Goal: Information Seeking & Learning: Learn about a topic

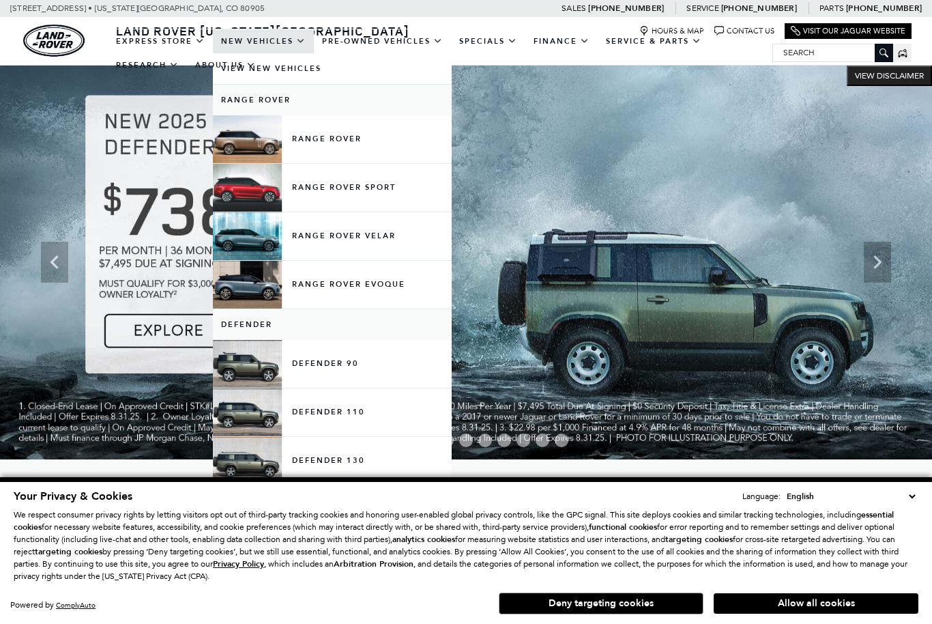
scroll to position [18, 0]
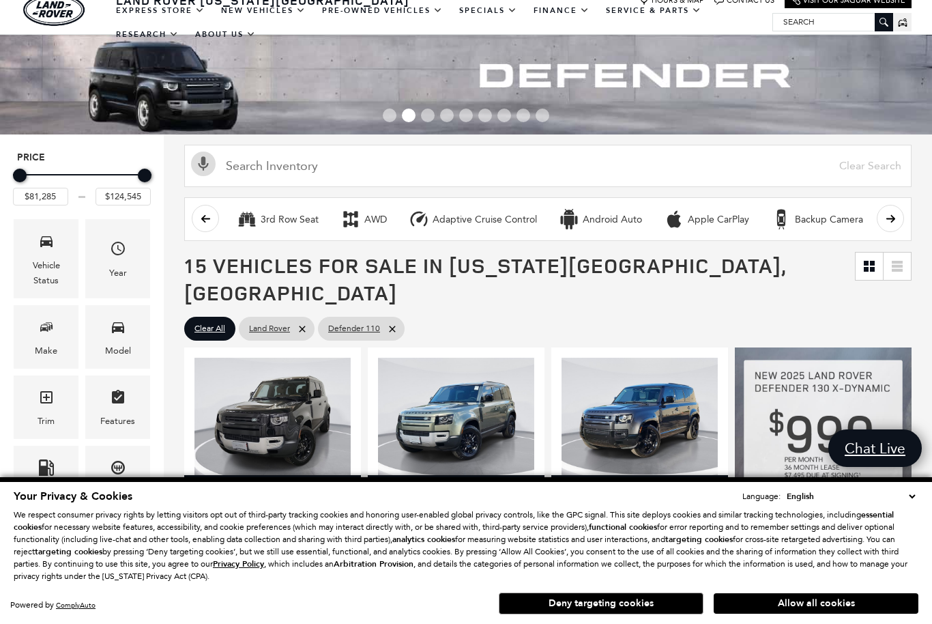
scroll to position [29, 0]
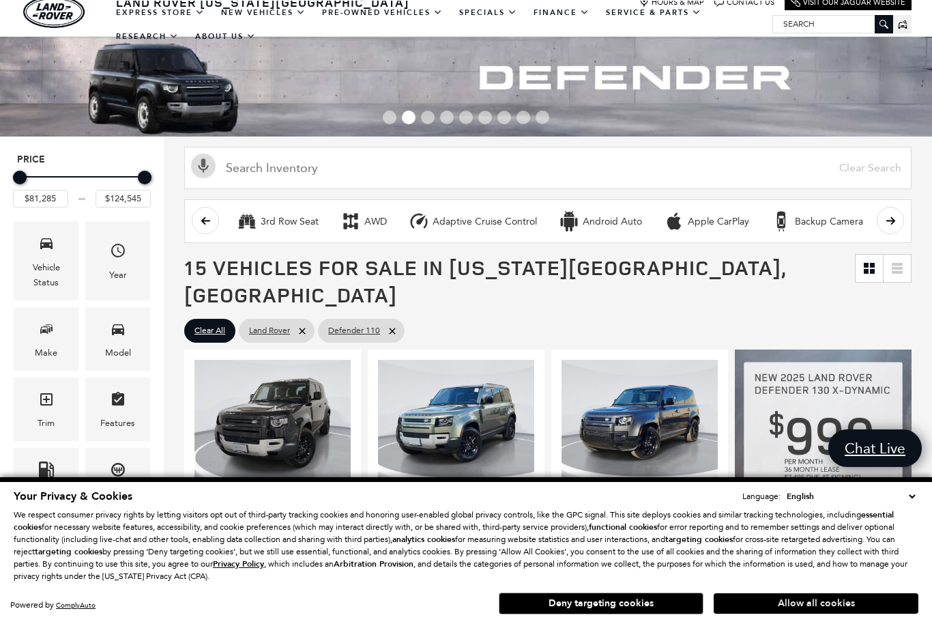
click at [775, 603] on button "Allow all cookies" at bounding box center [816, 603] width 205 height 20
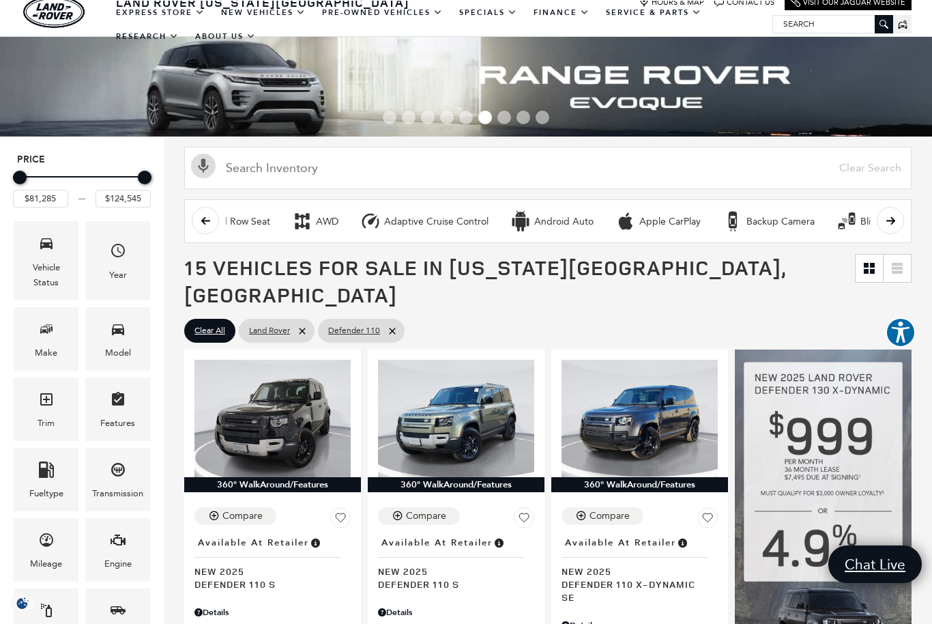
scroll to position [0, 50]
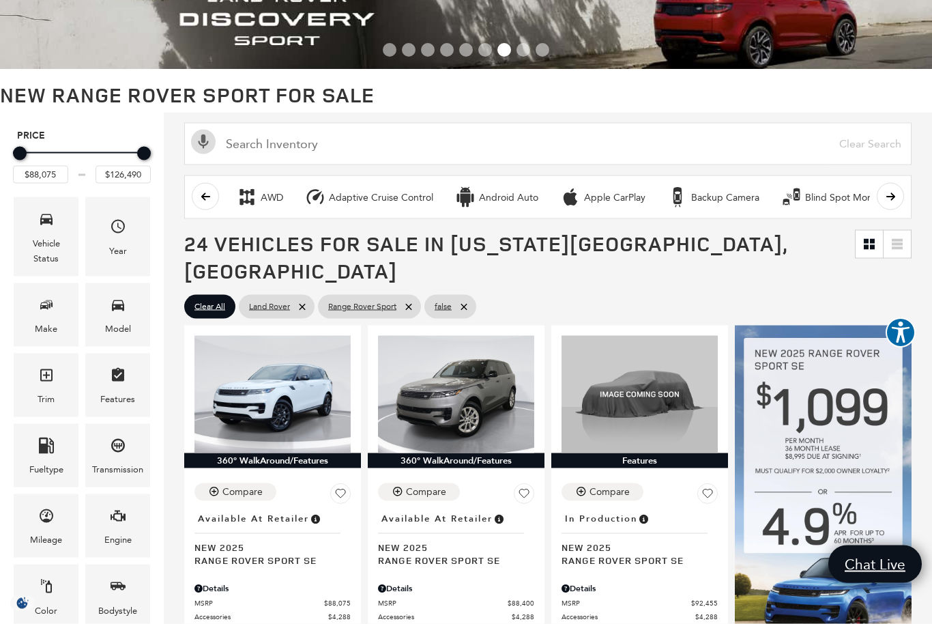
scroll to position [96, 0]
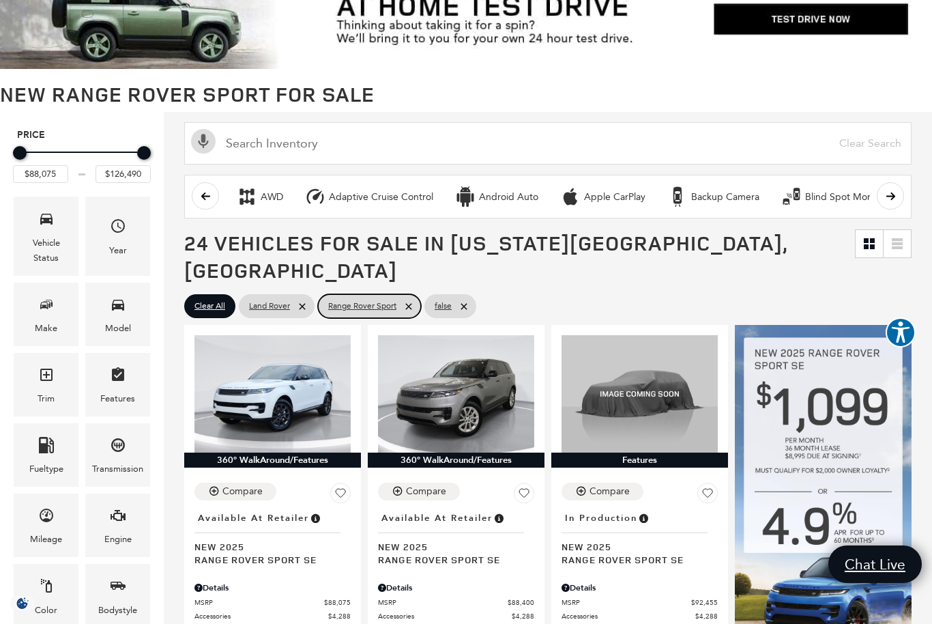
type input "$48,483"
type input "$160,345"
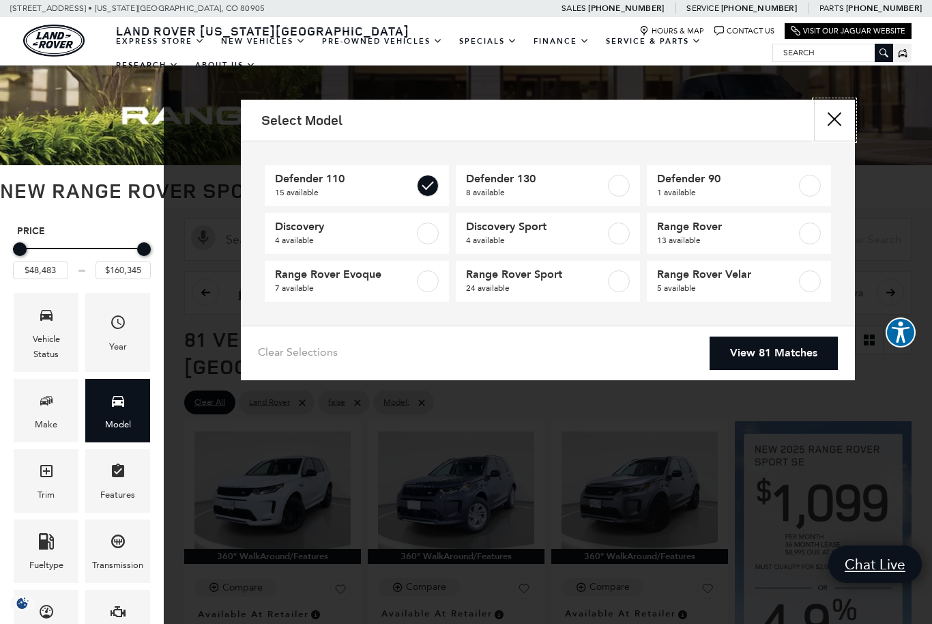
type input "$81,285"
type input "$124,545"
checkbox input "true"
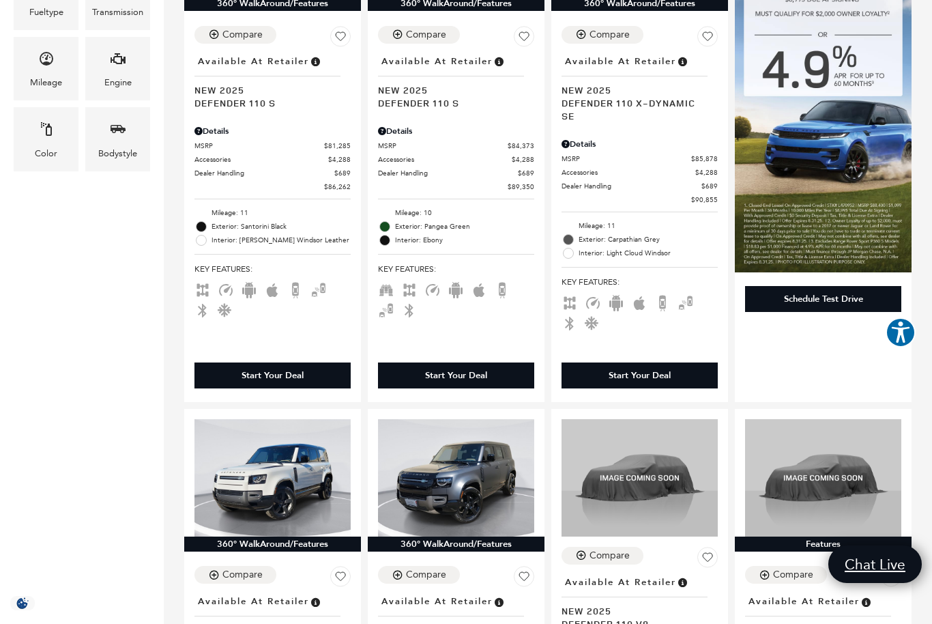
scroll to position [551, 0]
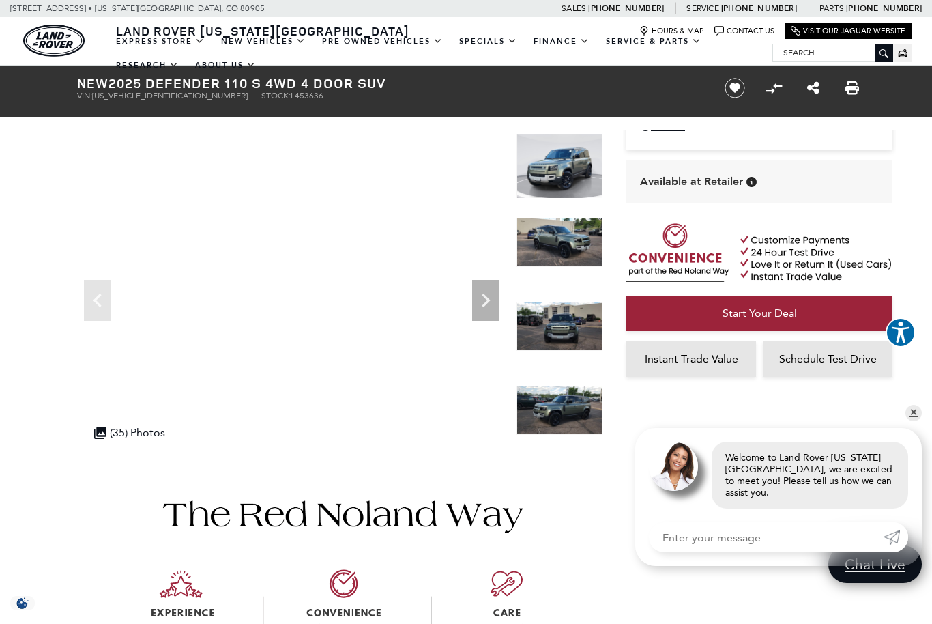
scroll to position [94, 0]
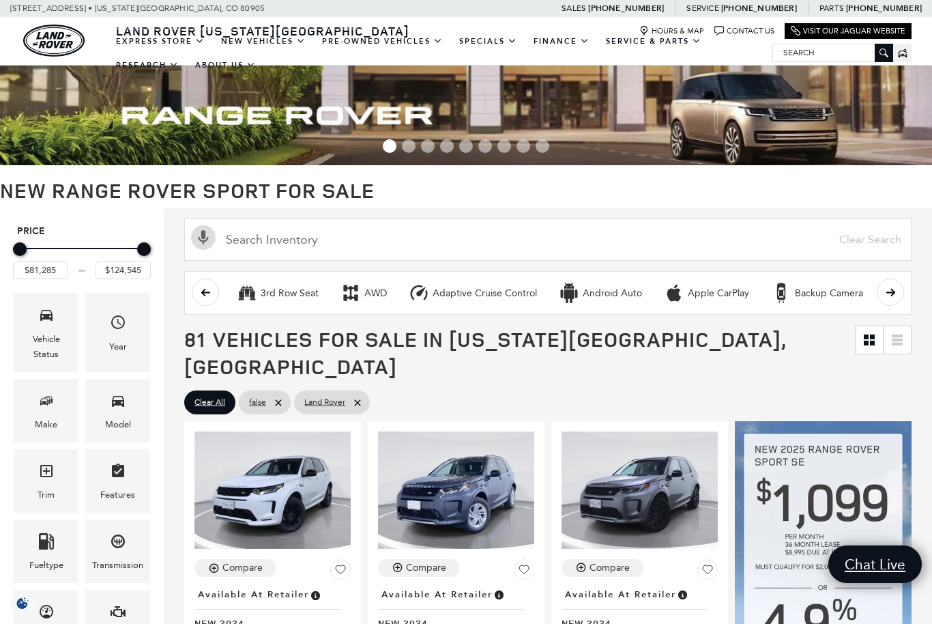
type input "$48,483"
type input "$160,345"
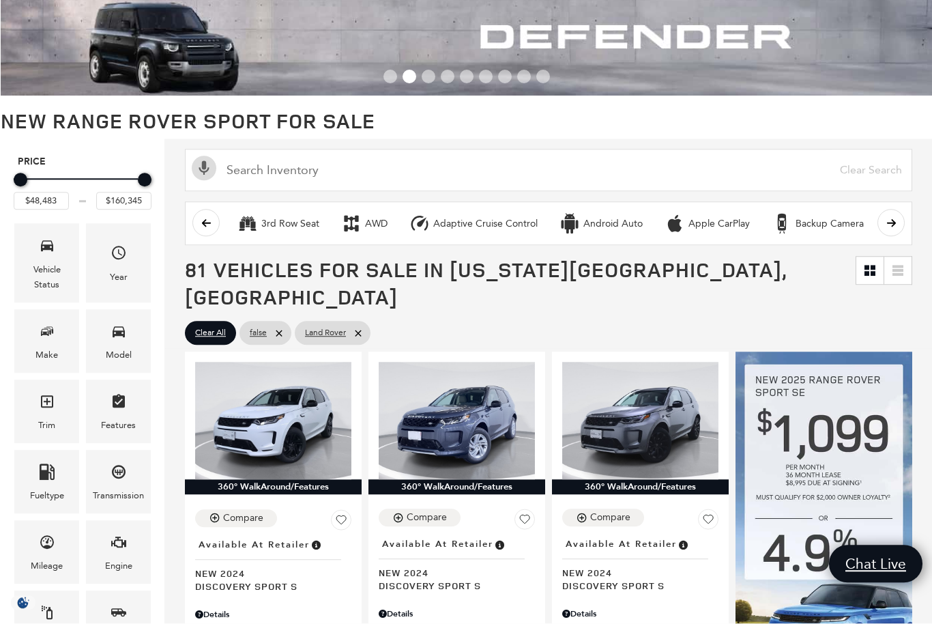
scroll to position [174, 0]
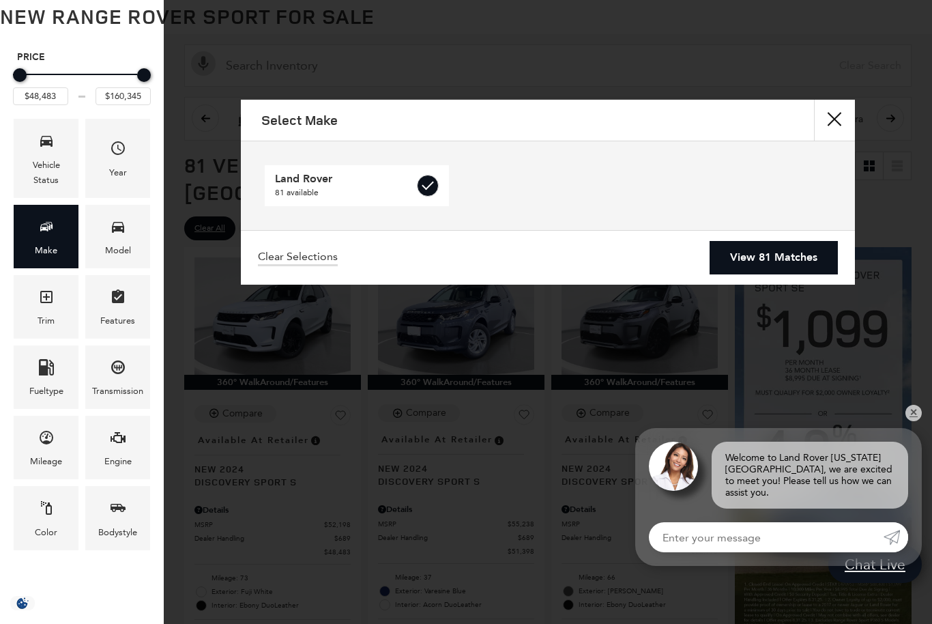
click at [843, 123] on button "close" at bounding box center [834, 120] width 41 height 41
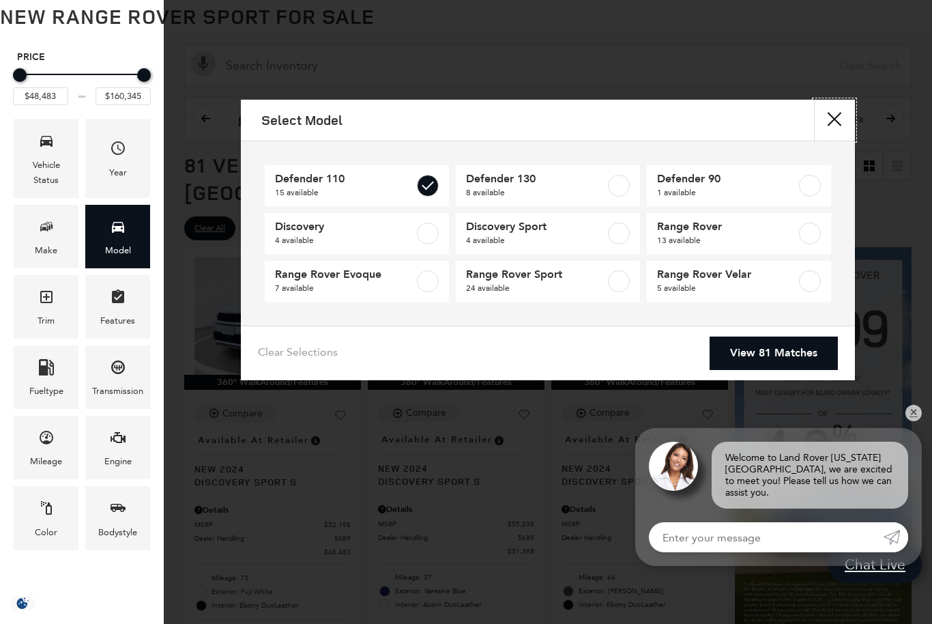
type input "$81,285"
type input "$124,545"
checkbox input "true"
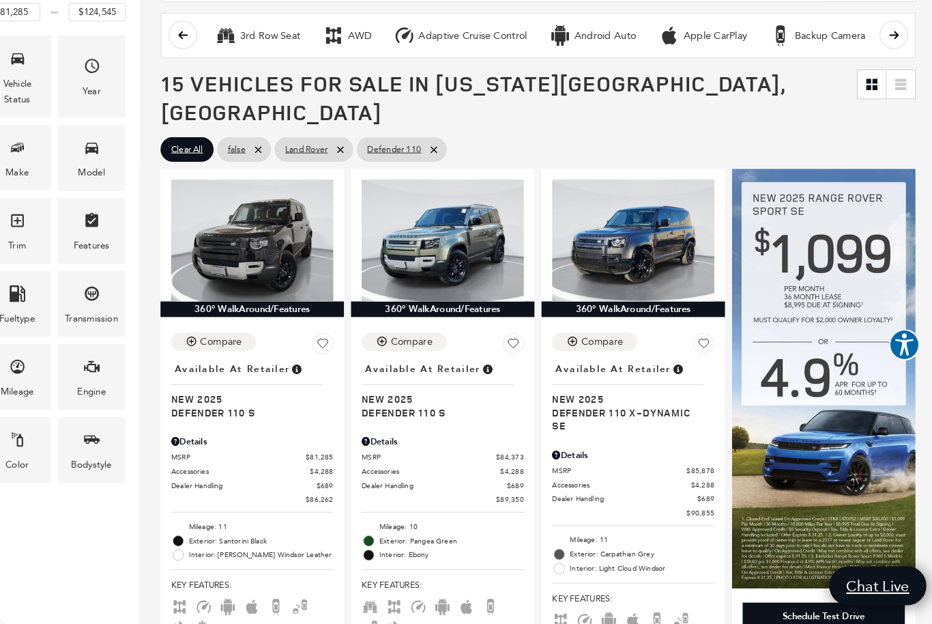
scroll to position [259, 0]
